Goal: Task Accomplishment & Management: Complete application form

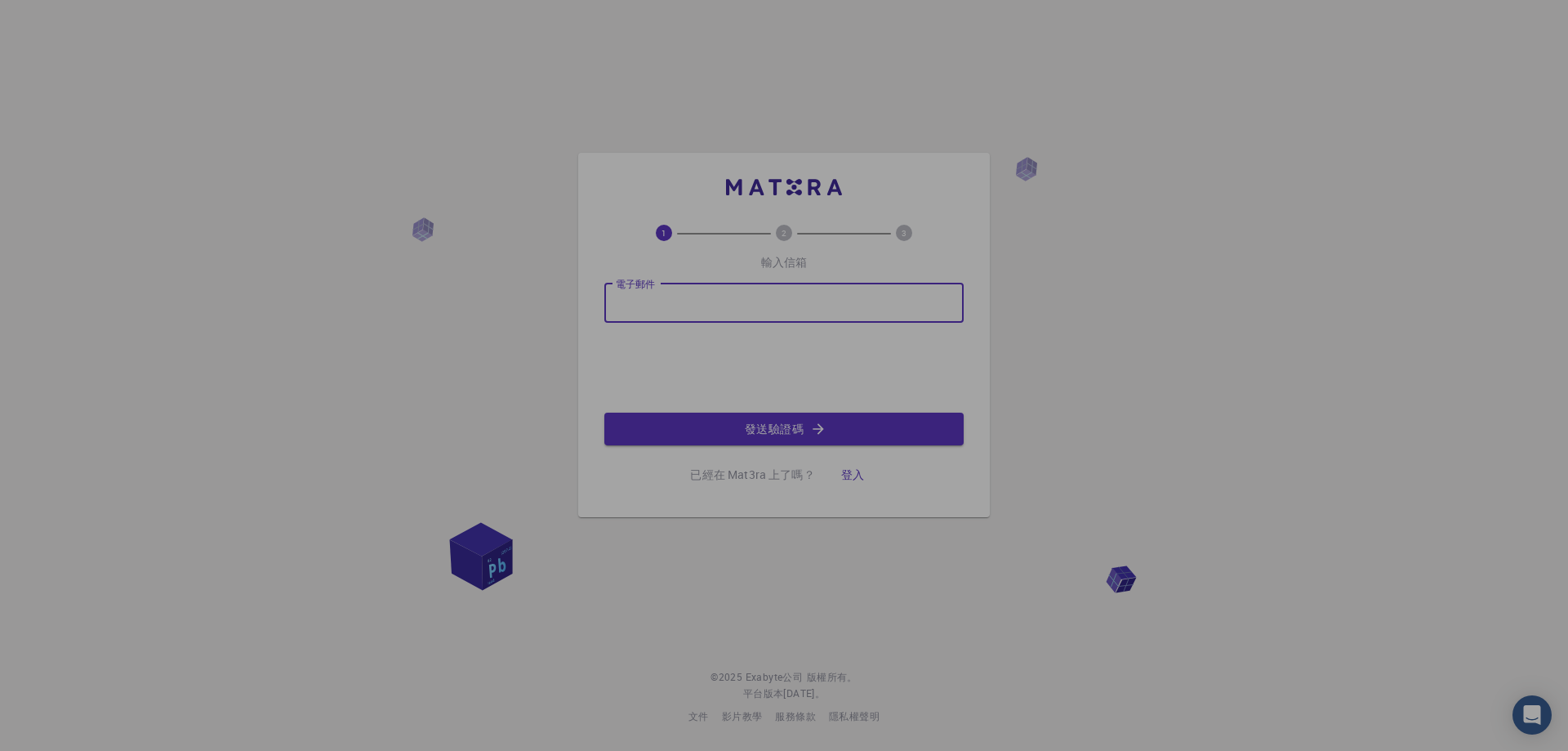
type input "[EMAIL_ADDRESS][DOMAIN_NAME]"
click at [769, 421] on font "發送驗證碼" at bounding box center [774, 429] width 59 height 15
click at [736, 300] on input "電子郵件" at bounding box center [784, 303] width 359 height 40
type input "[EMAIL_ADDRESS][DOMAIN_NAME]"
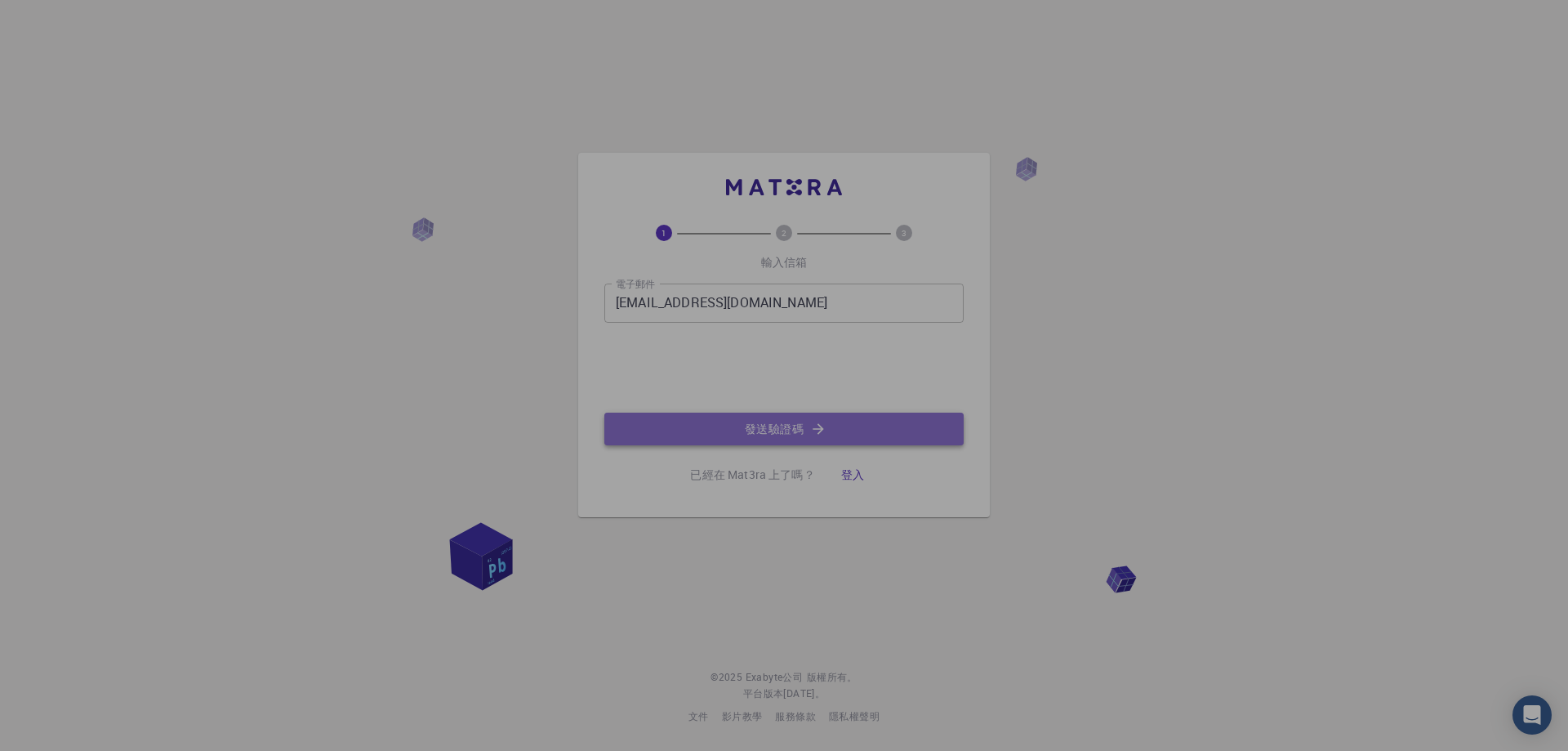
click at [815, 422] on icon "button" at bounding box center [817, 429] width 16 height 16
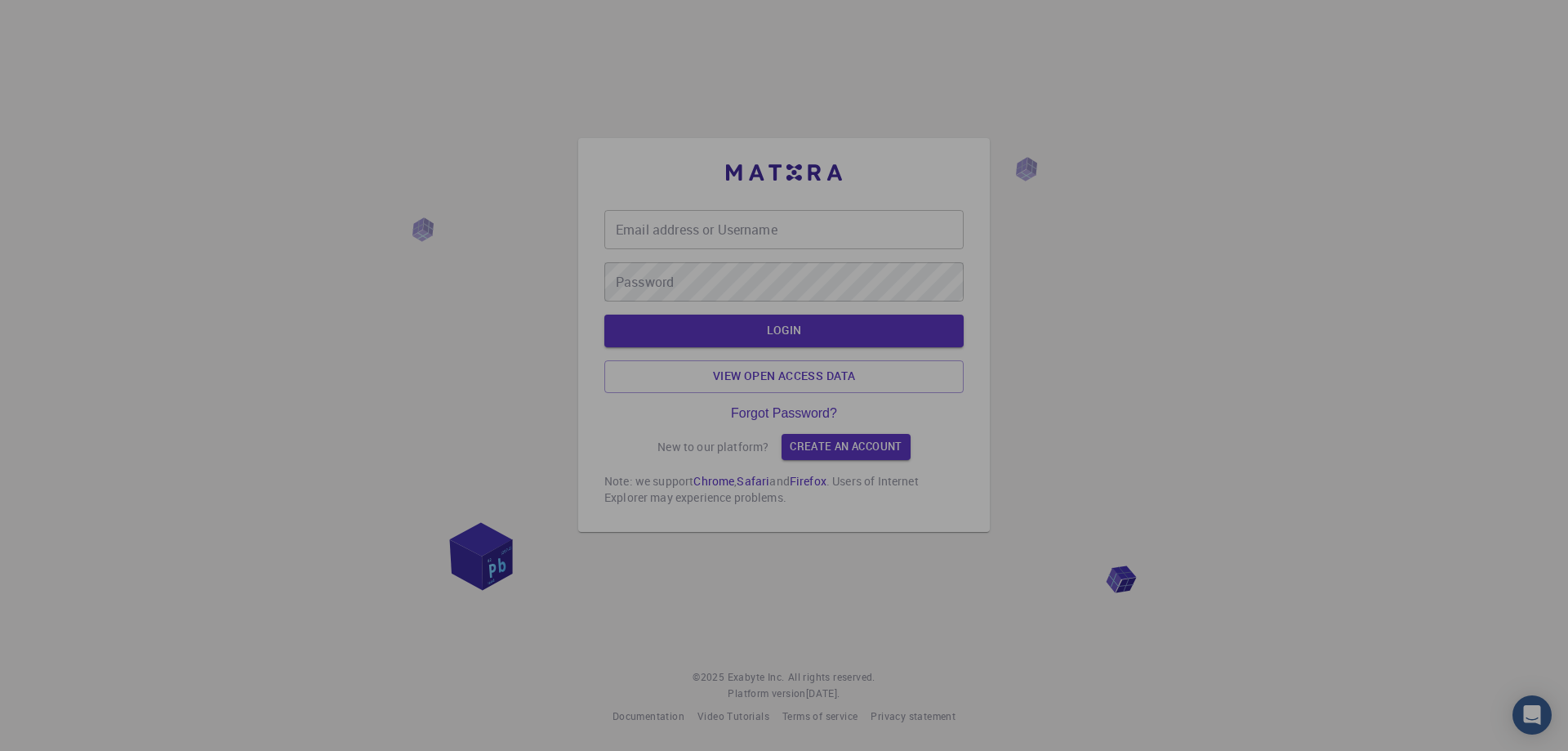
click at [783, 218] on input "Email address or Username" at bounding box center [784, 229] width 359 height 40
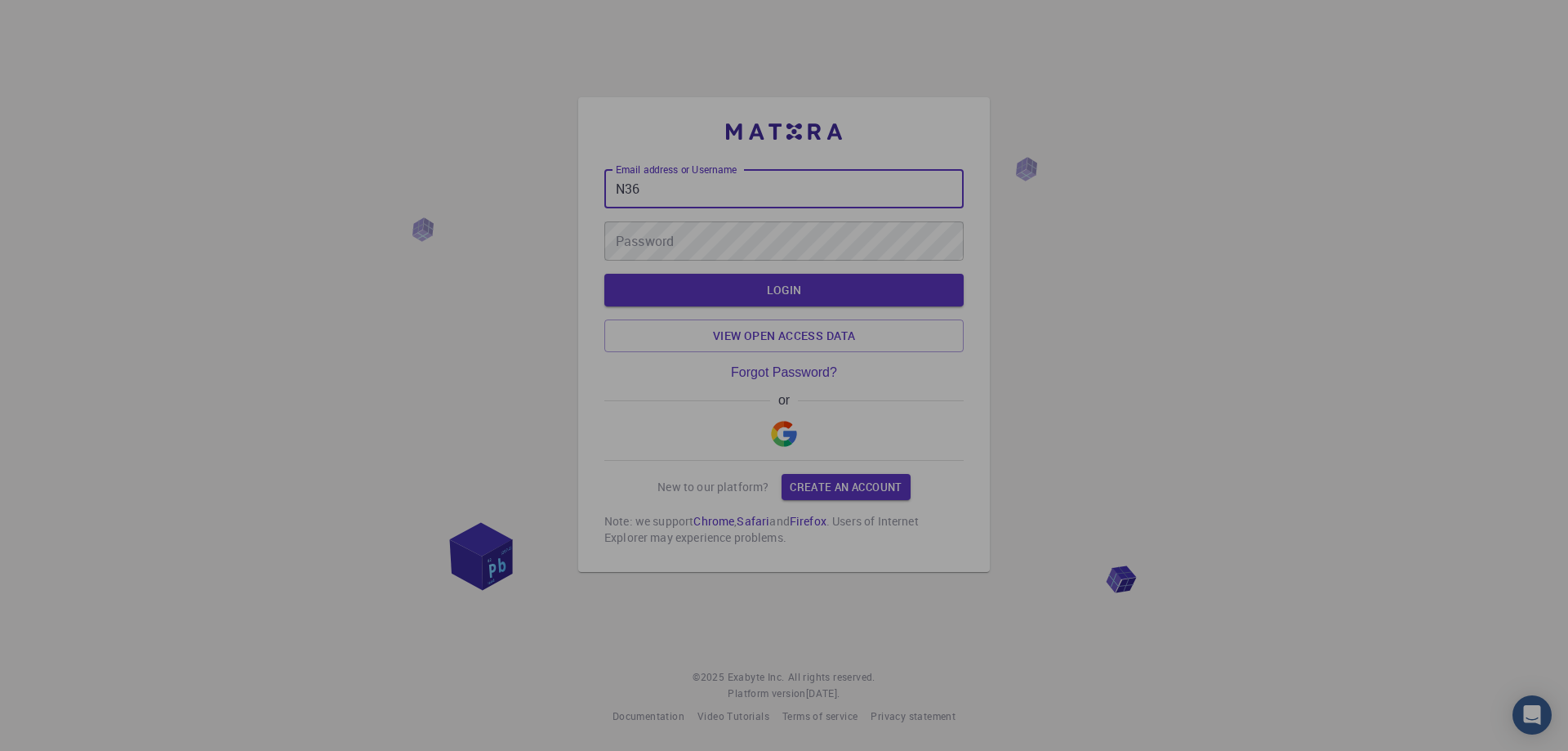
type input "N36"
click at [784, 429] on img "button" at bounding box center [784, 434] width 26 height 26
click at [791, 434] on img "button" at bounding box center [784, 434] width 26 height 26
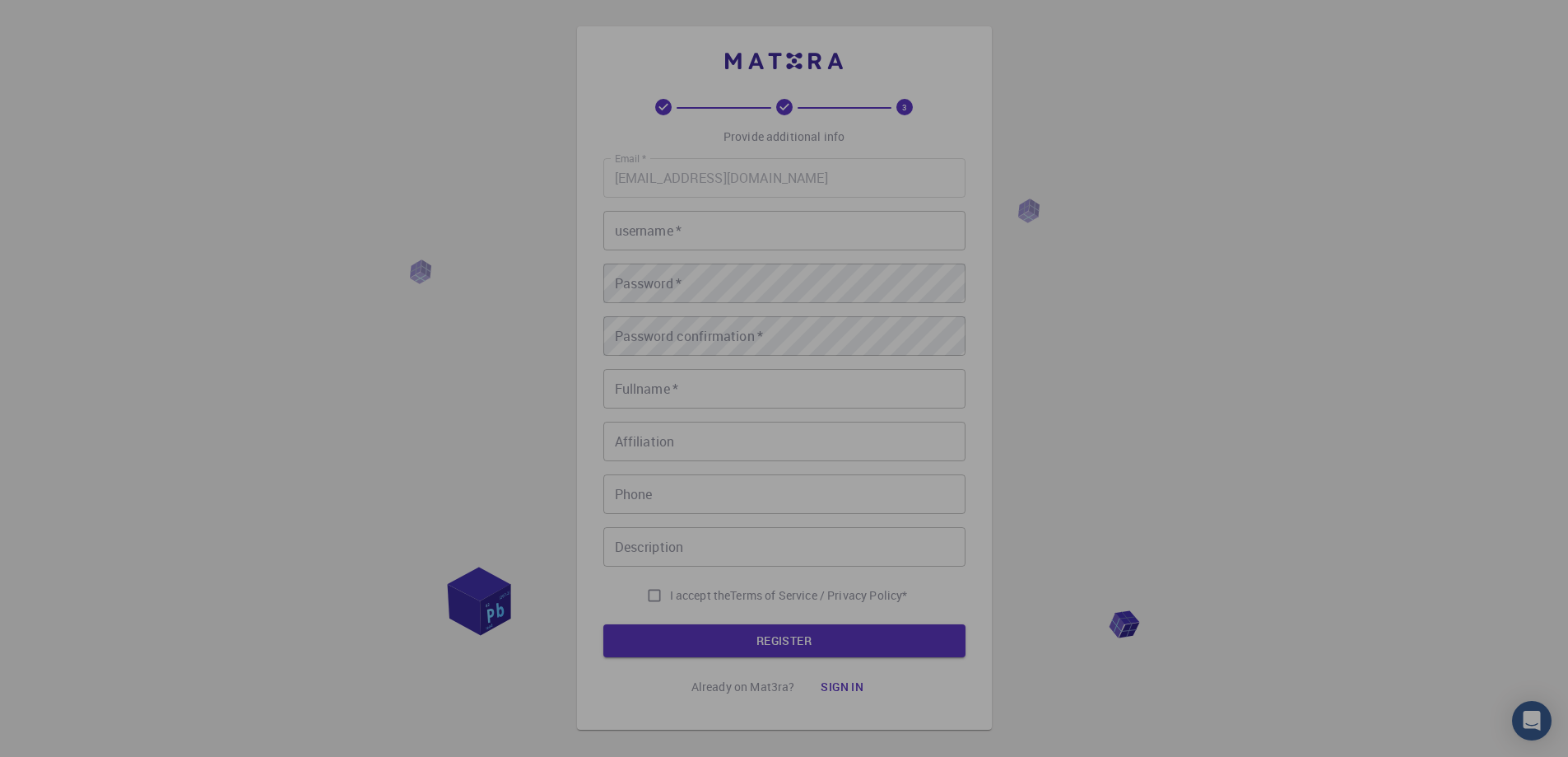
click at [753, 233] on input "username   *" at bounding box center [784, 230] width 362 height 40
type input "[PERSON_NAME]"
click at [679, 389] on input "Fullname   *" at bounding box center [784, 388] width 362 height 40
type input "[PERSON_NAME]"
click at [725, 441] on input "Affiliation" at bounding box center [784, 441] width 362 height 40
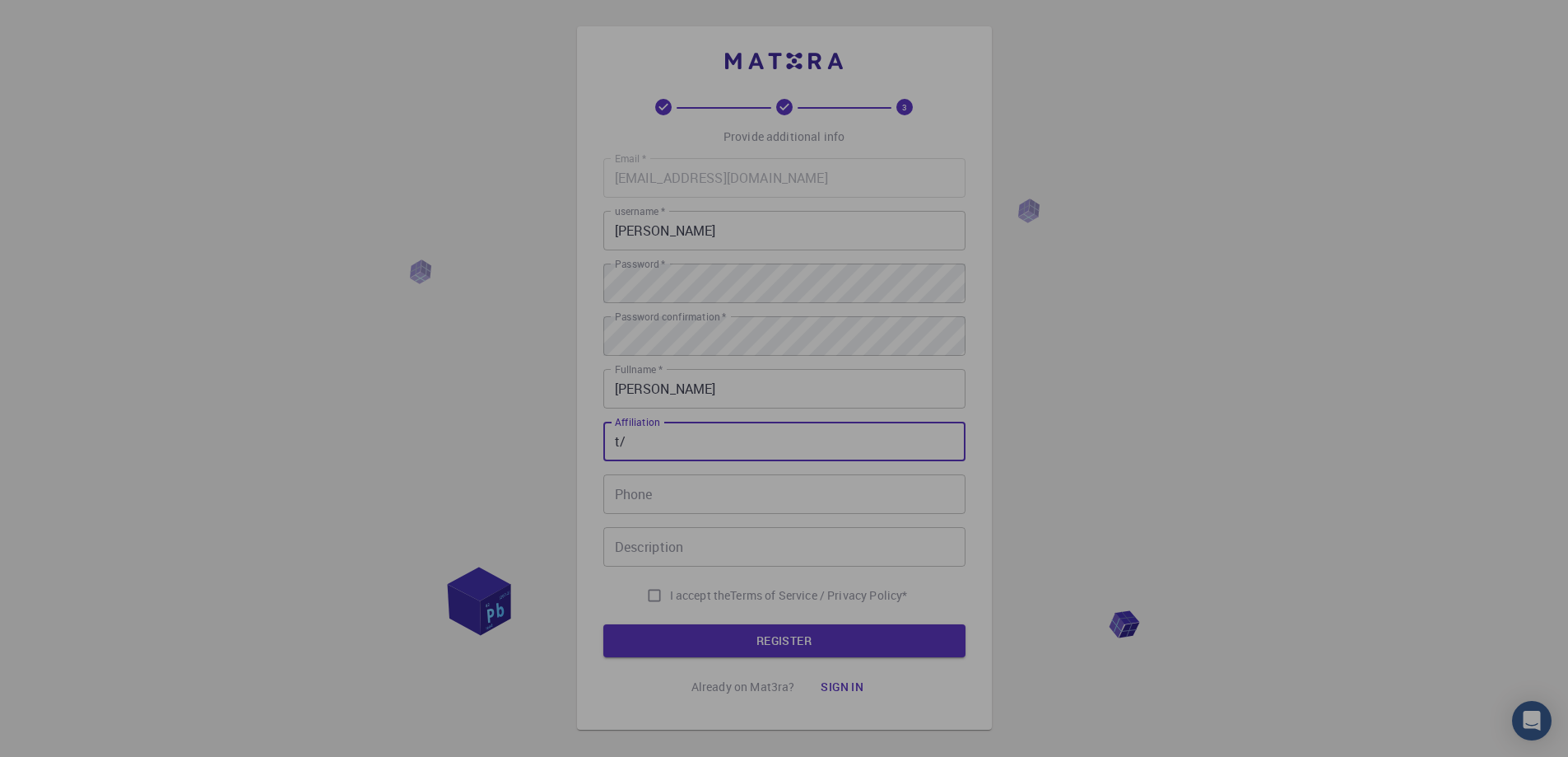
type input "t"
type input "成大"
click at [706, 491] on input "Phone" at bounding box center [784, 494] width 362 height 40
type input "0983416400"
click at [732, 547] on input "Description" at bounding box center [784, 546] width 362 height 40
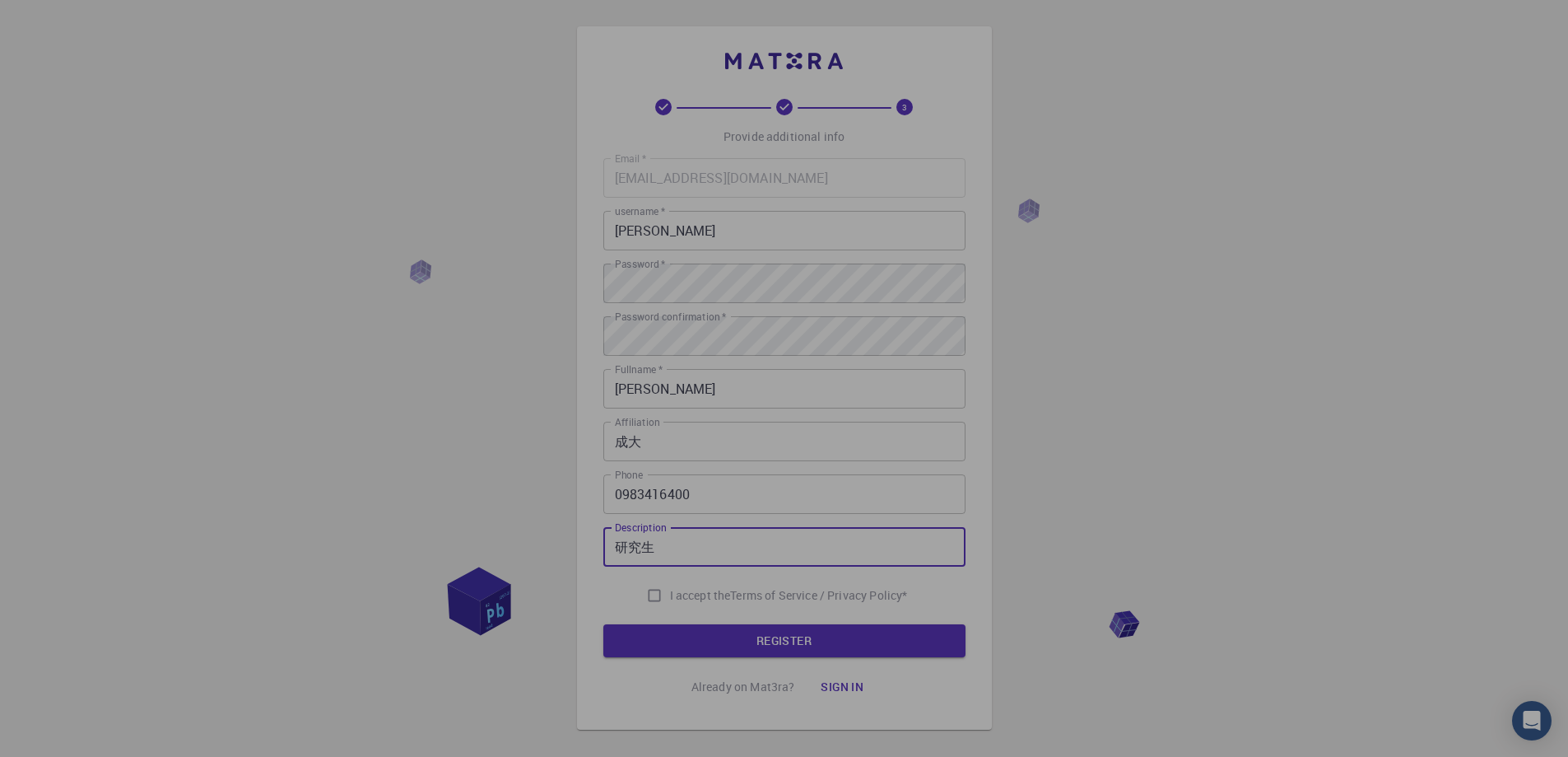
type input "研究生"
click at [647, 594] on input "I accept the Terms of Service / Privacy Policy *" at bounding box center [654, 595] width 31 height 31
checkbox input "true"
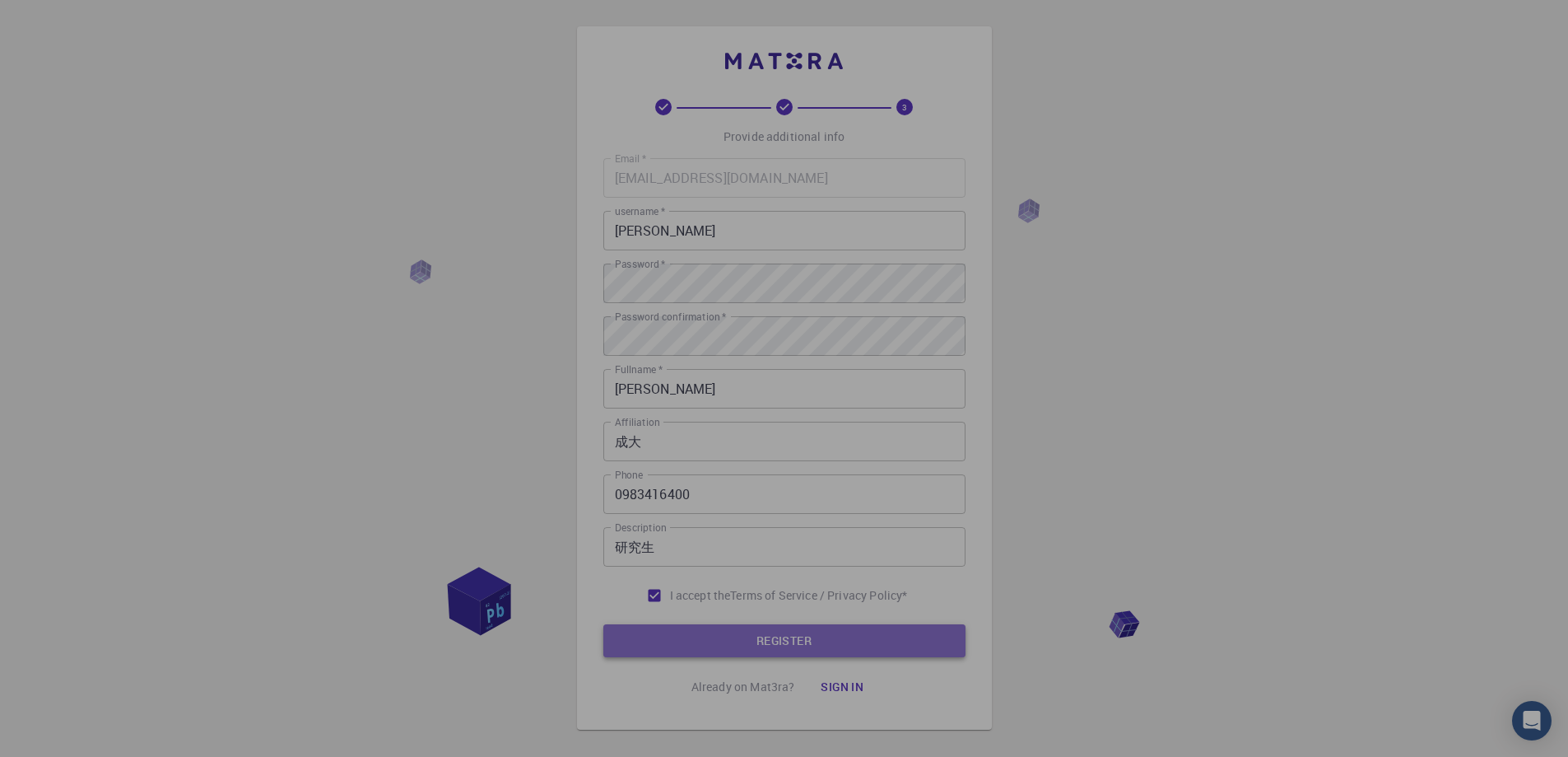
click at [733, 634] on button "REGISTER" at bounding box center [784, 641] width 362 height 33
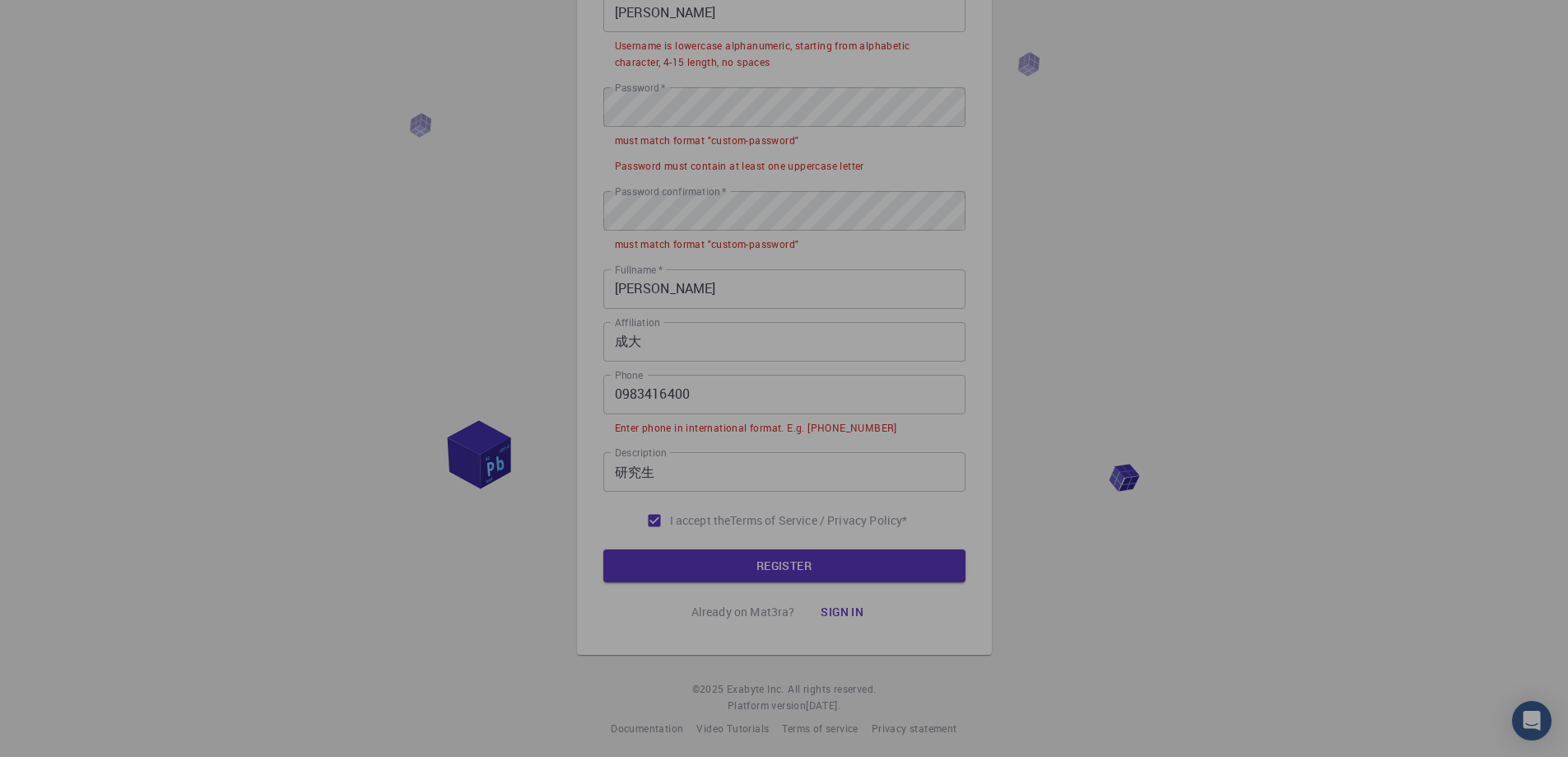
scroll to position [224, 0]
